Goal: Find specific page/section: Find specific page/section

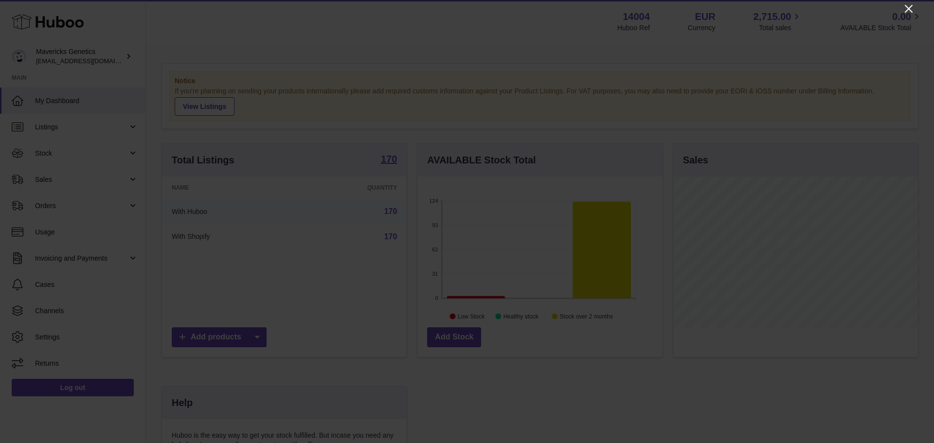
click at [911, 9] on icon "Close" at bounding box center [909, 9] width 12 height 12
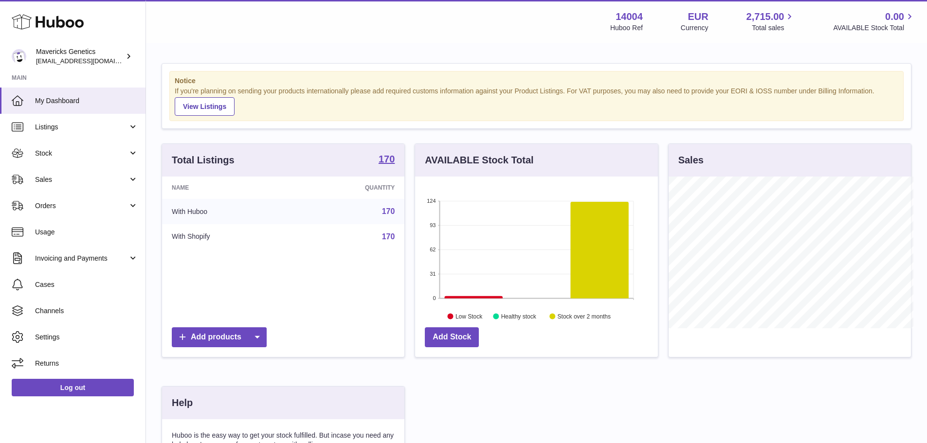
scroll to position [486382, 486292]
click at [81, 186] on link "Sales" at bounding box center [72, 179] width 145 height 26
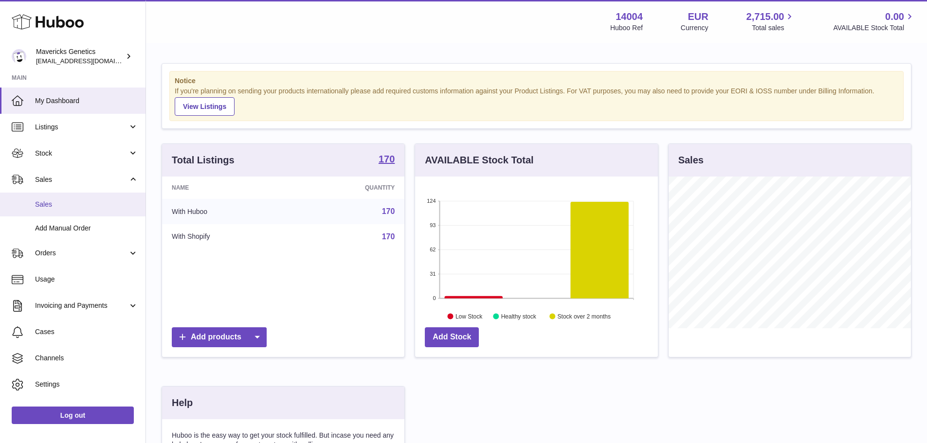
click at [87, 210] on link "Sales" at bounding box center [72, 205] width 145 height 24
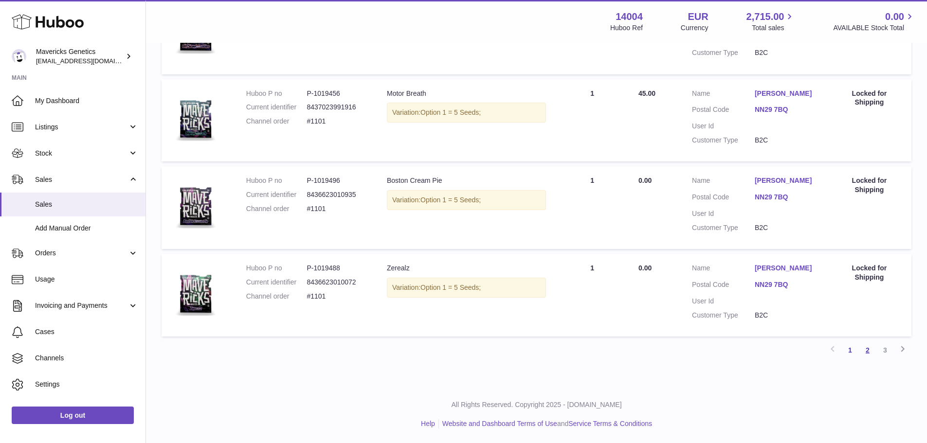
click at [865, 354] on link "2" at bounding box center [868, 351] width 18 height 18
drag, startPoint x: 886, startPoint y: 354, endPoint x: 850, endPoint y: 348, distance: 36.0
click at [886, 354] on link "3" at bounding box center [885, 351] width 18 height 18
